Goal: Find specific page/section: Find specific page/section

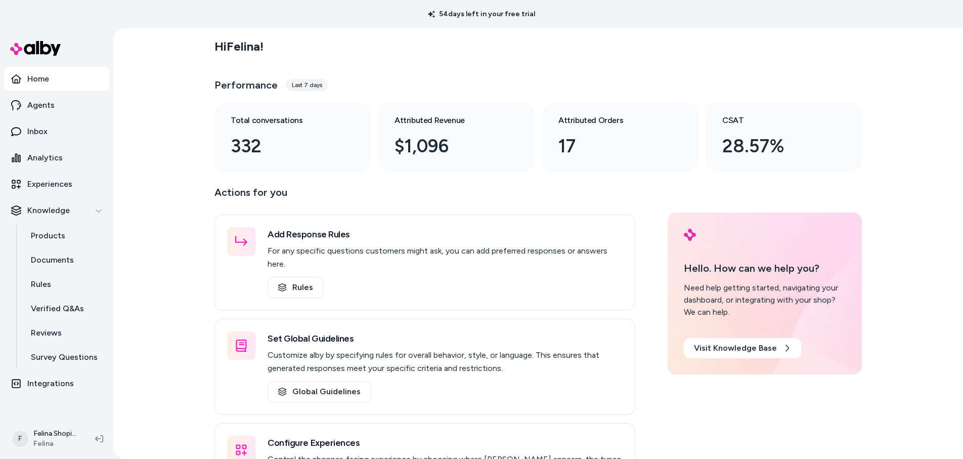
scroll to position [35, 0]
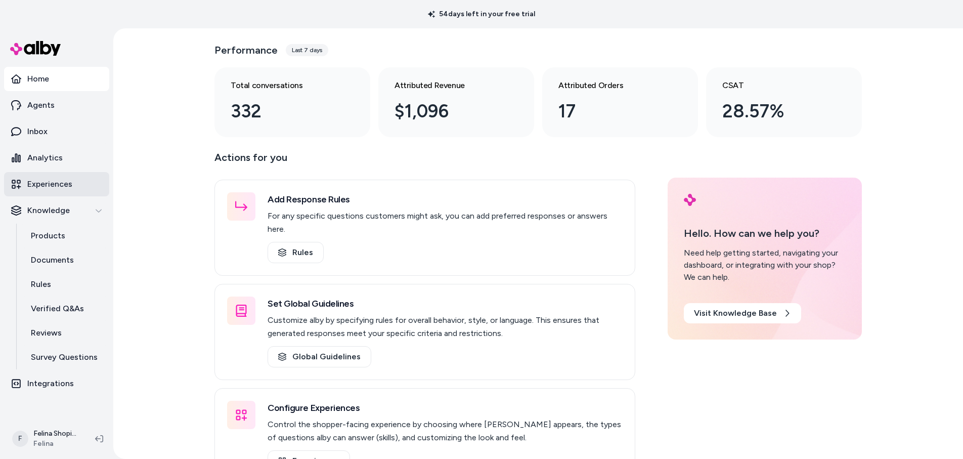
click at [54, 182] on p "Experiences" at bounding box center [49, 184] width 45 height 12
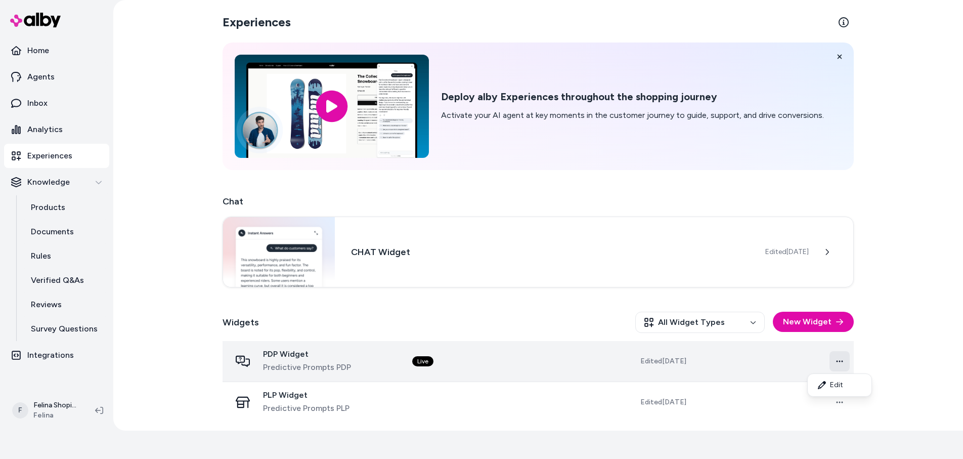
click at [840, 360] on html "54 days left in your free trial Home Agents Inbox Analytics Experiences Knowled…" at bounding box center [481, 201] width 963 height 459
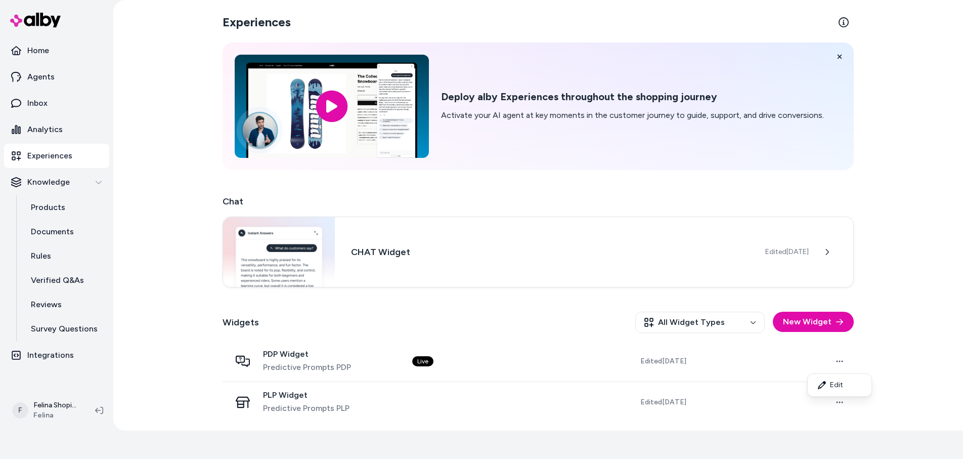
click at [751, 362] on html "54 days left in your free trial Home Agents Inbox Analytics Experiences Knowled…" at bounding box center [481, 201] width 963 height 459
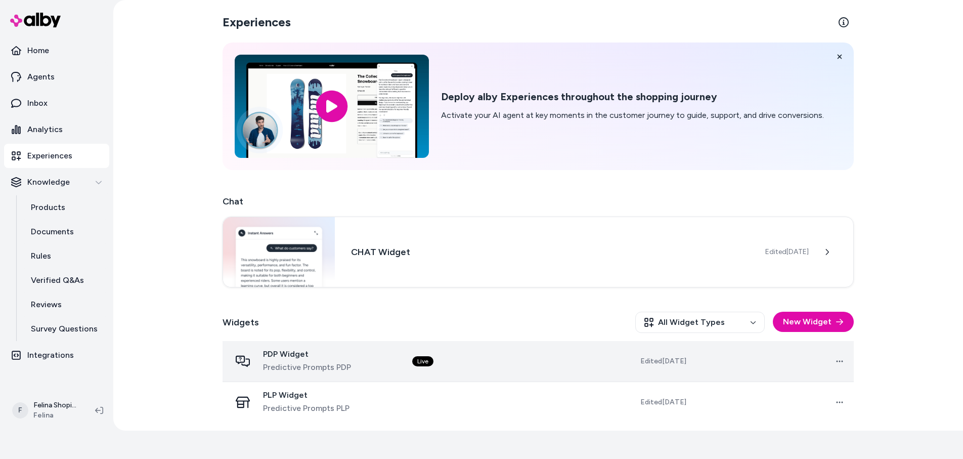
click at [556, 367] on td "Live" at bounding box center [483, 361] width 159 height 41
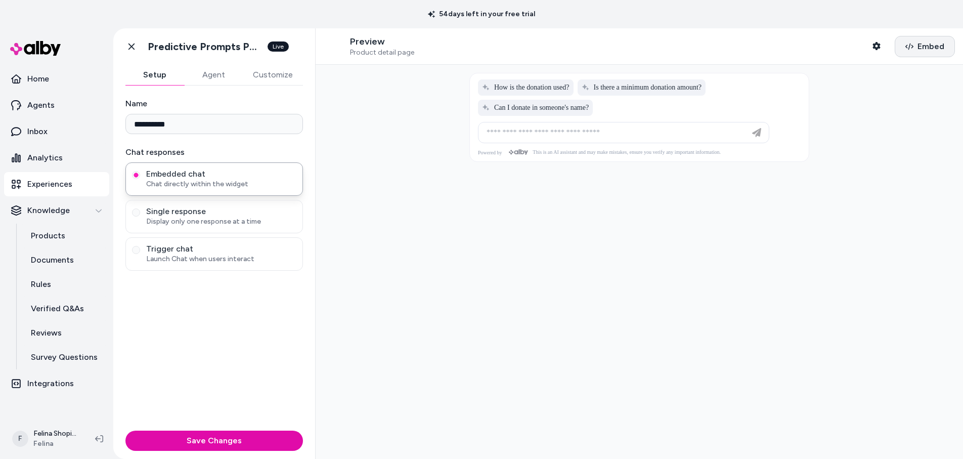
click at [929, 50] on span "Embed" at bounding box center [931, 46] width 27 height 12
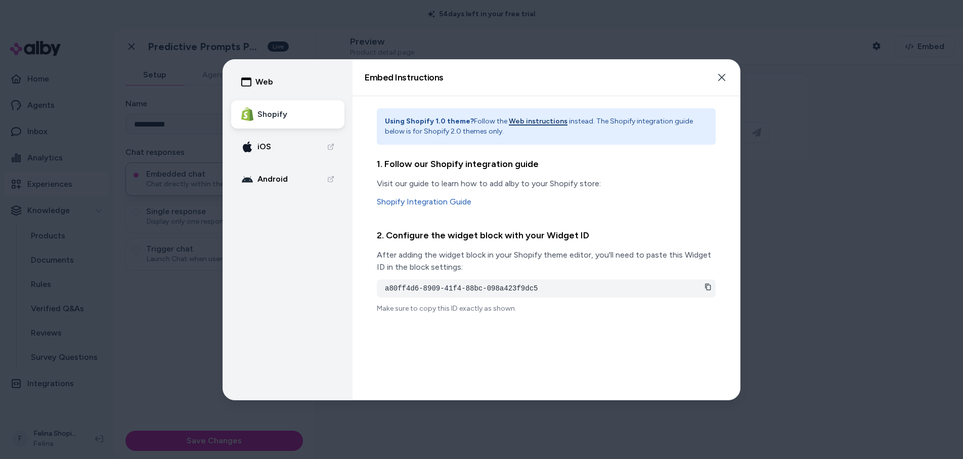
click at [706, 288] on icon at bounding box center [708, 286] width 7 height 7
click at [723, 81] on button "Close" at bounding box center [722, 77] width 20 height 20
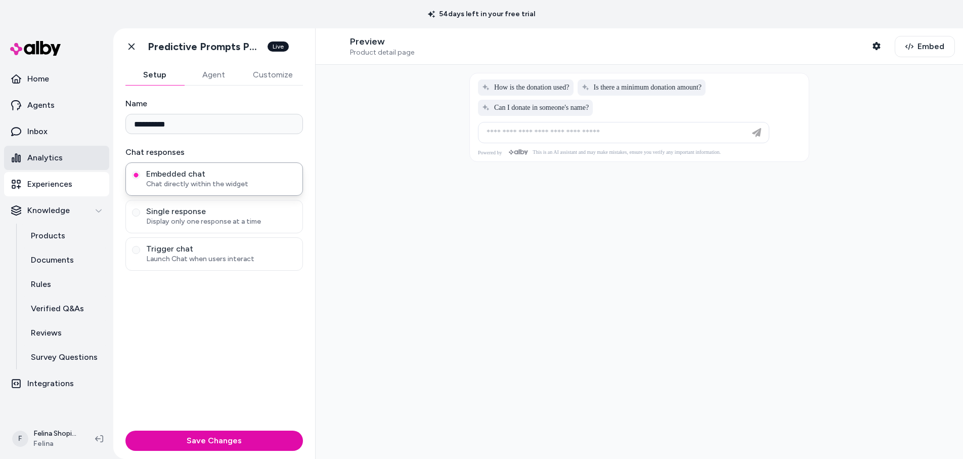
click at [53, 157] on p "Analytics" at bounding box center [44, 158] width 35 height 12
